Goal: Task Accomplishment & Management: Manage account settings

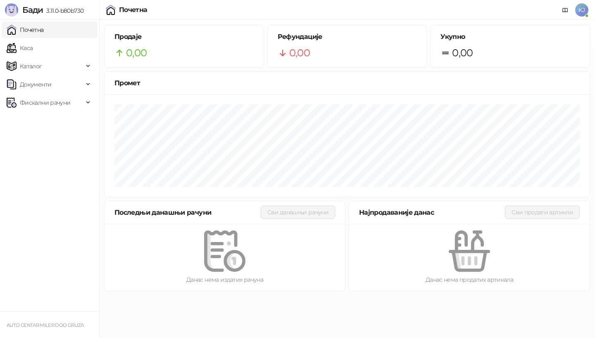
click at [29, 31] on link "Почетна" at bounding box center [25, 29] width 37 height 17
click at [32, 49] on link "Каса" at bounding box center [20, 48] width 26 height 17
click at [580, 10] on span "KJ" at bounding box center [581, 9] width 13 height 13
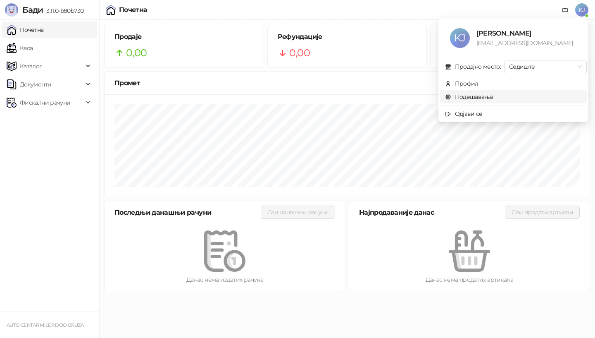
click at [491, 96] on link "Подешавања" at bounding box center [469, 96] width 48 height 7
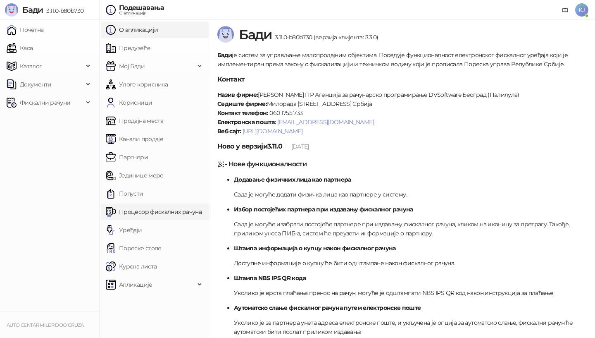
click at [139, 209] on link "Процесор фискалних рачуна" at bounding box center [154, 211] width 96 height 17
